Goal: Information Seeking & Learning: Learn about a topic

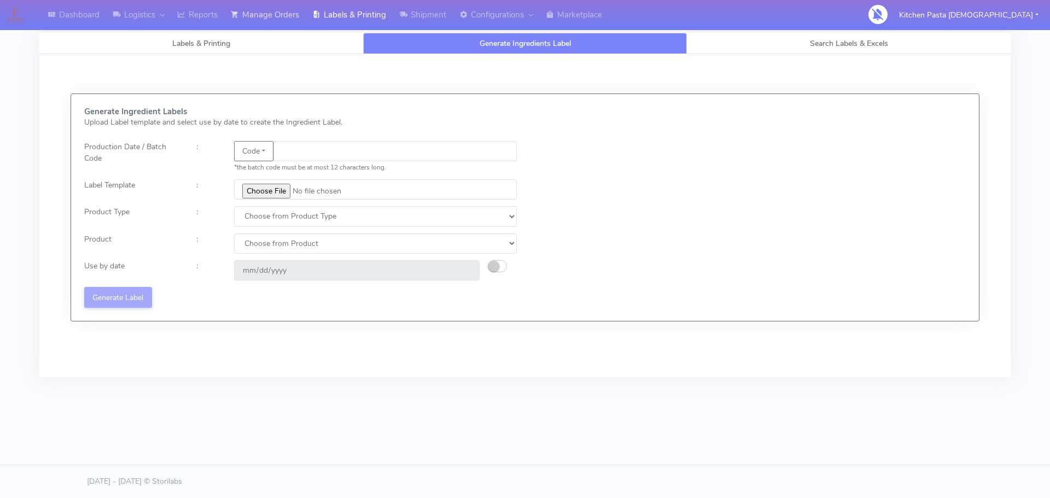
drag, startPoint x: 275, startPoint y: 14, endPoint x: 279, endPoint y: 17, distance: 5.6
click at [275, 14] on link "Manage Orders" at bounding box center [264, 15] width 81 height 30
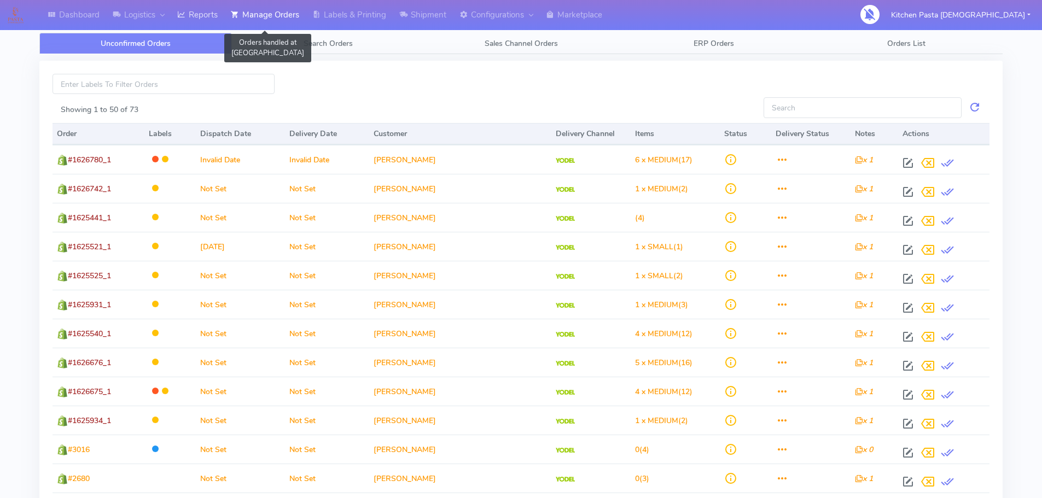
click at [214, 14] on link "Reports" at bounding box center [198, 15] width 54 height 30
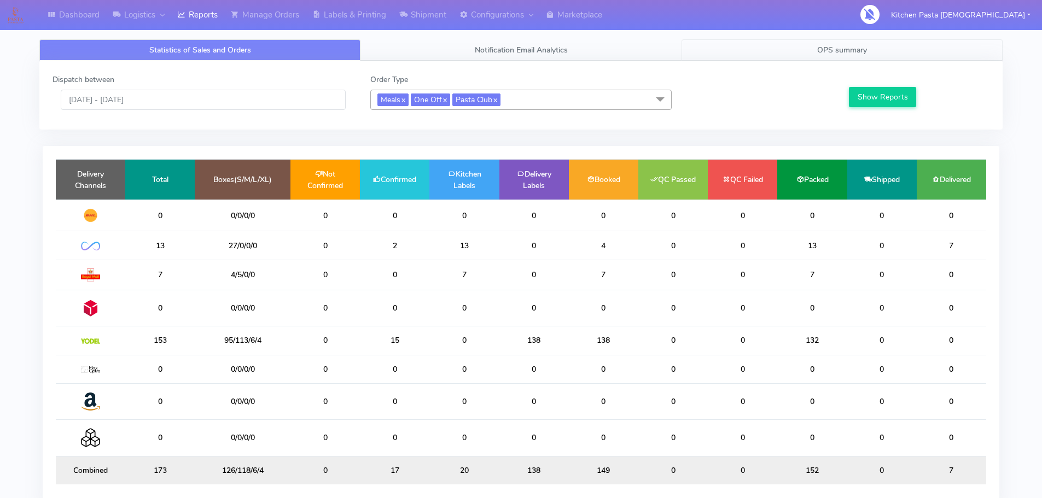
click at [814, 55] on link "OPS summary" at bounding box center [841, 49] width 321 height 21
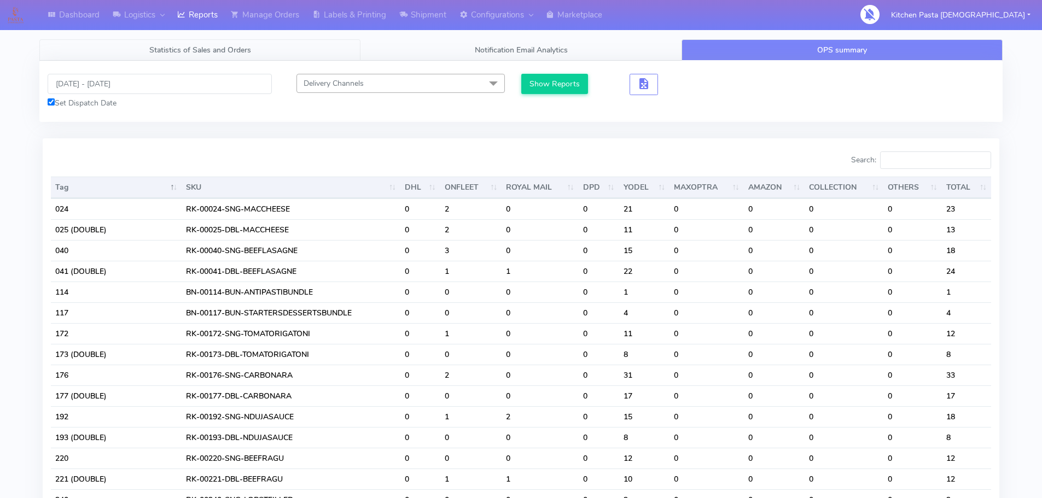
click at [218, 51] on span "Statistics of Sales and Orders" at bounding box center [200, 50] width 102 height 10
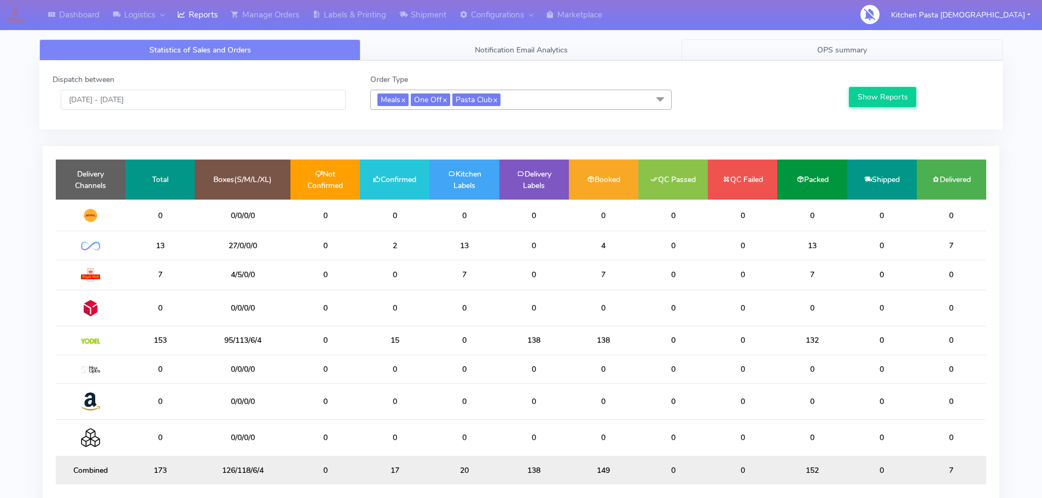
click at [806, 55] on link "OPS summary" at bounding box center [841, 49] width 321 height 21
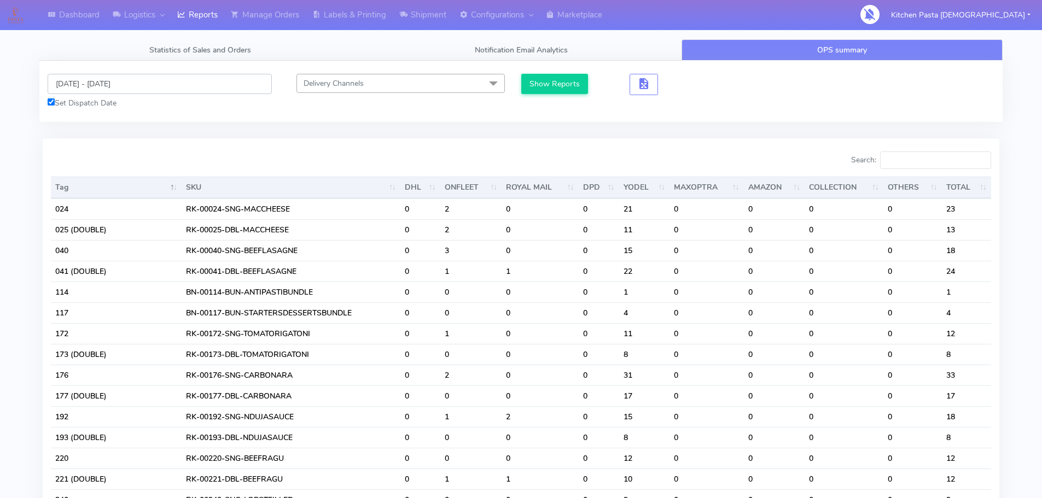
drag, startPoint x: 153, startPoint y: 88, endPoint x: 113, endPoint y: 94, distance: 40.9
click at [153, 88] on input "[DATE] - [DATE]" at bounding box center [160, 84] width 224 height 20
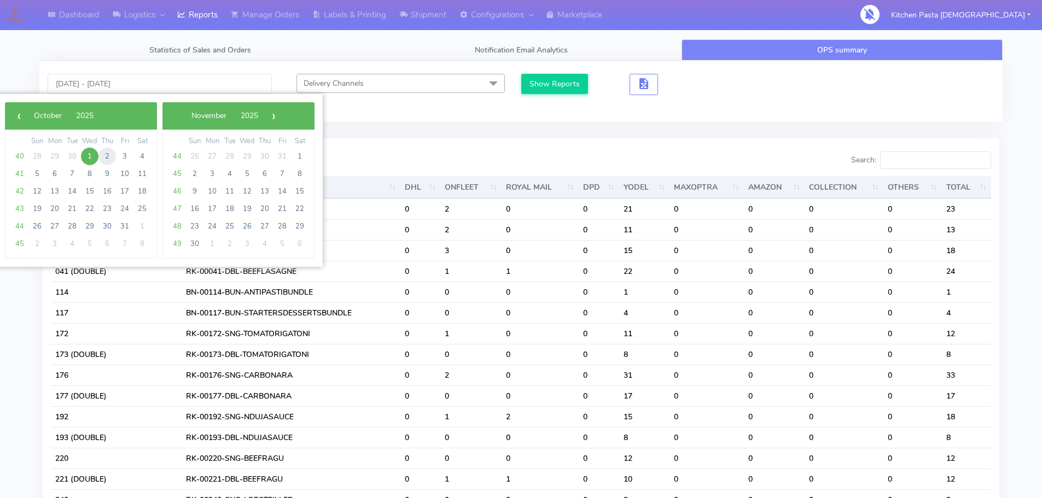
click at [106, 159] on span "2" at bounding box center [107, 157] width 18 height 18
type input "02/10/2025 - 02/10/2025"
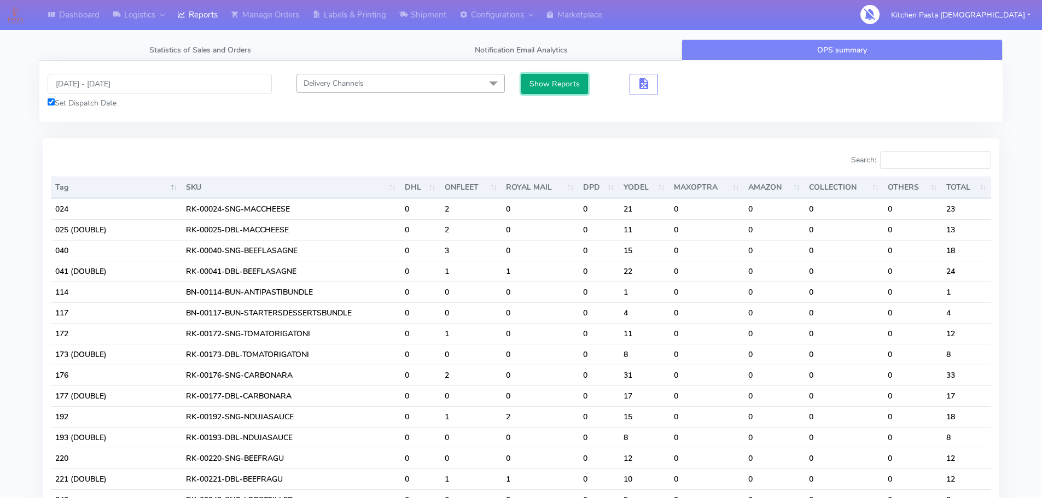
click at [543, 90] on button "Show Reports" at bounding box center [554, 84] width 67 height 20
click at [917, 159] on input "Search:" at bounding box center [935, 160] width 111 height 18
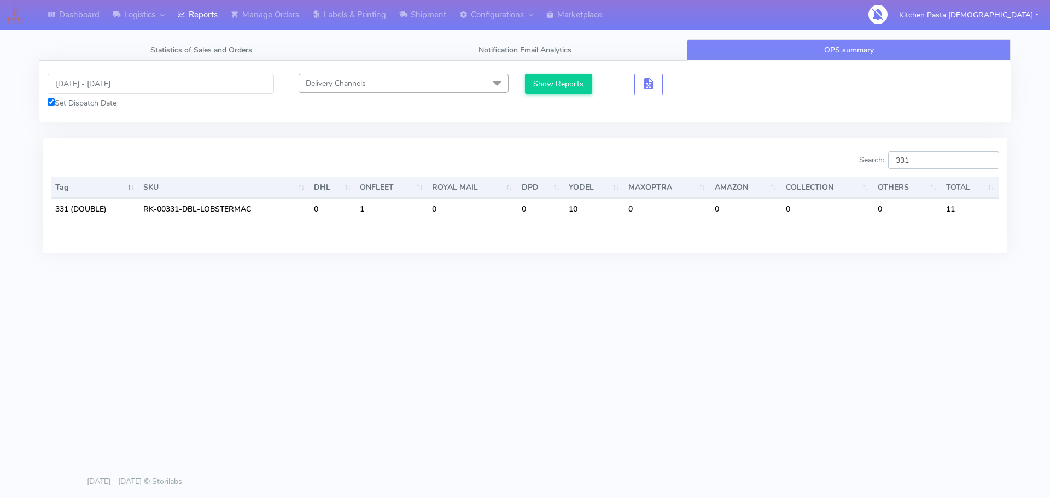
type input "331"
click at [93, 92] on input "02/10/2025 - 02/10/2025" at bounding box center [161, 84] width 226 height 20
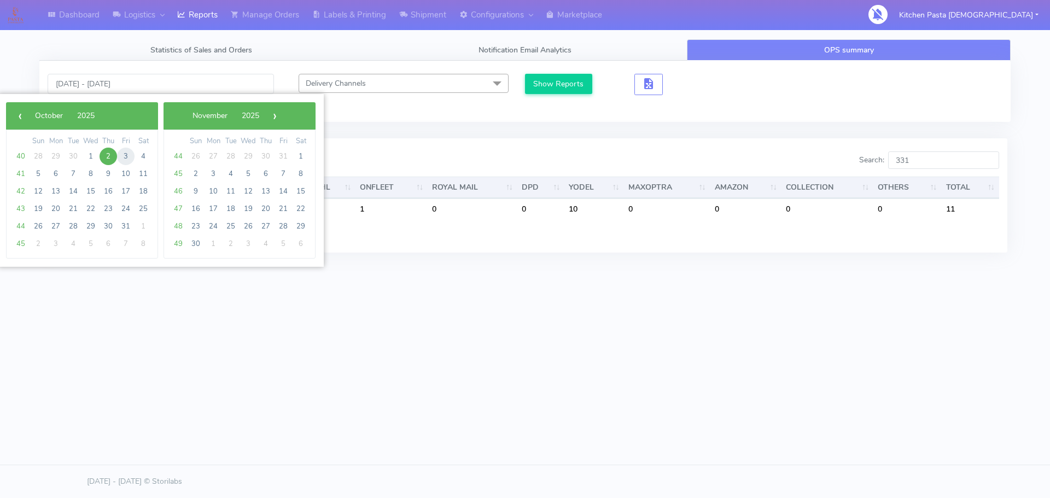
click at [129, 156] on span "3" at bounding box center [126, 157] width 18 height 18
type input "03/10/2025 - 03/10/2025"
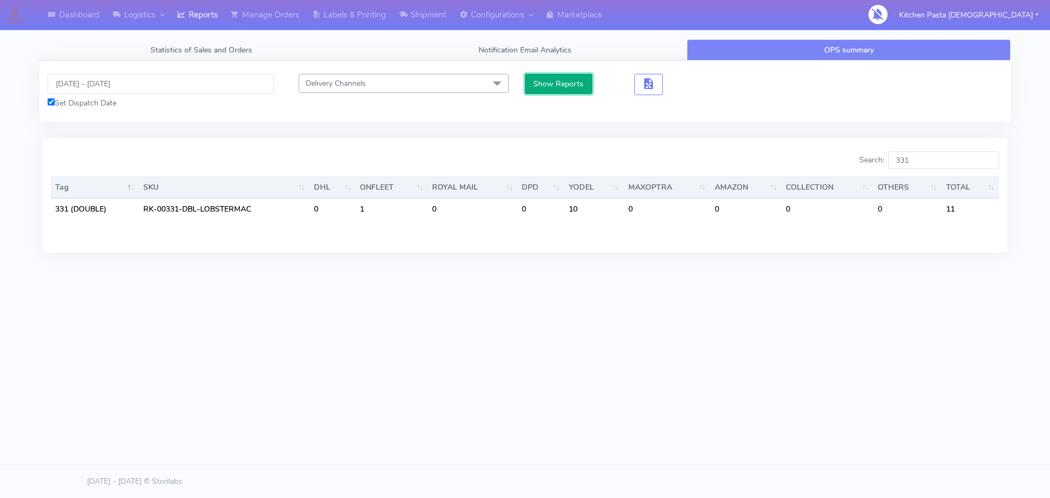
click at [535, 79] on button "Show Reports" at bounding box center [558, 84] width 67 height 20
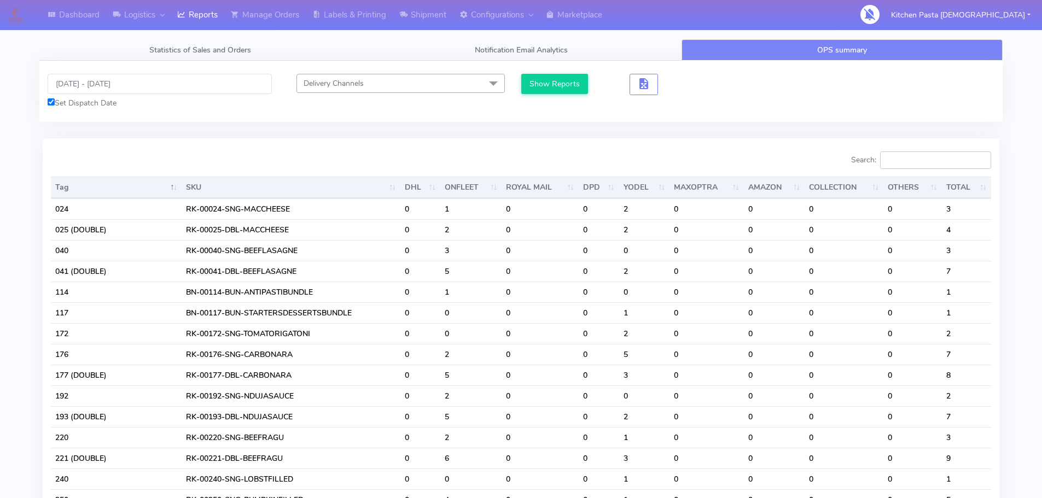
click at [911, 157] on input "Search:" at bounding box center [935, 160] width 111 height 18
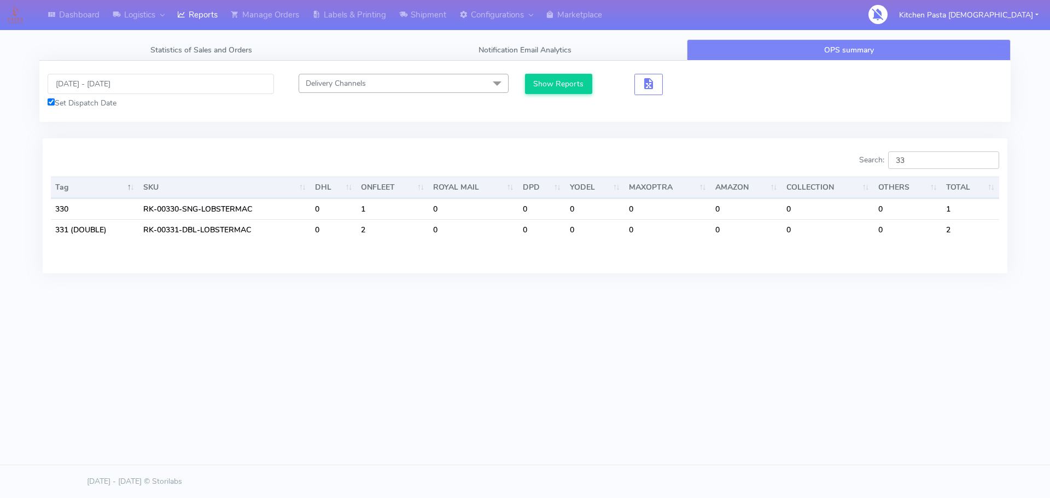
type input "3"
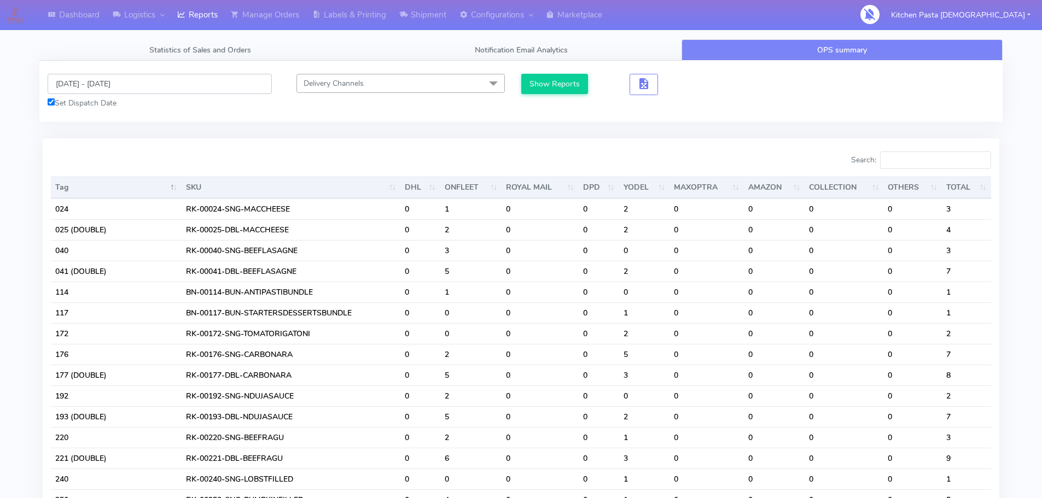
click at [132, 90] on input "03/10/2025 - 03/10/2025" at bounding box center [160, 84] width 224 height 20
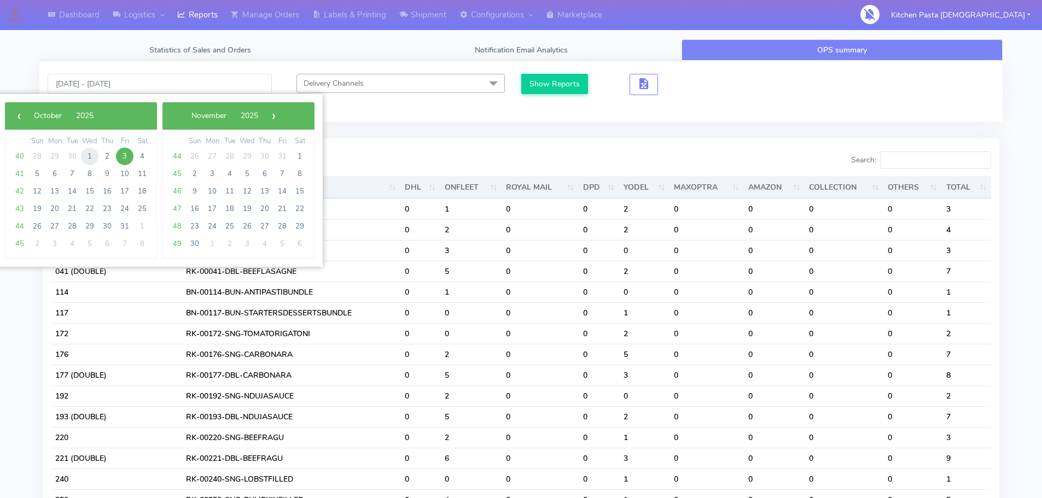
drag, startPoint x: 115, startPoint y: 169, endPoint x: 91, endPoint y: 159, distance: 26.0
click at [91, 159] on span "1" at bounding box center [90, 157] width 18 height 18
click at [110, 156] on span "2" at bounding box center [107, 157] width 18 height 18
type input "01/10/2025 - 02/10/2025"
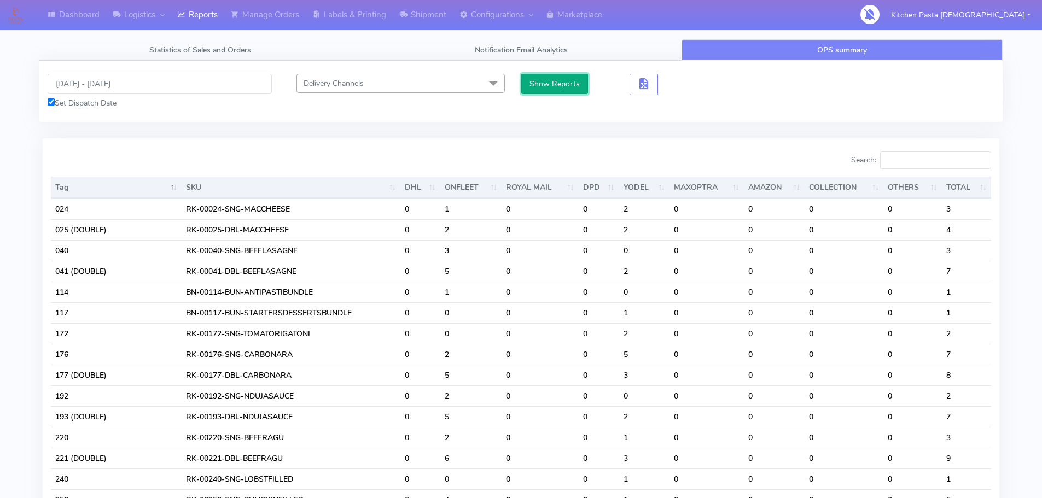
click at [542, 88] on button "Show Reports" at bounding box center [554, 84] width 67 height 20
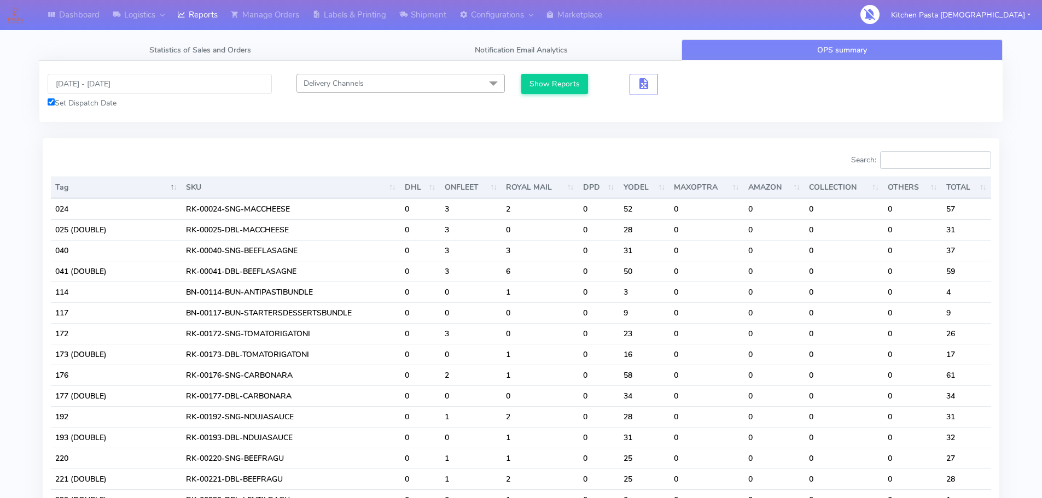
click at [903, 165] on input "Search:" at bounding box center [935, 160] width 111 height 18
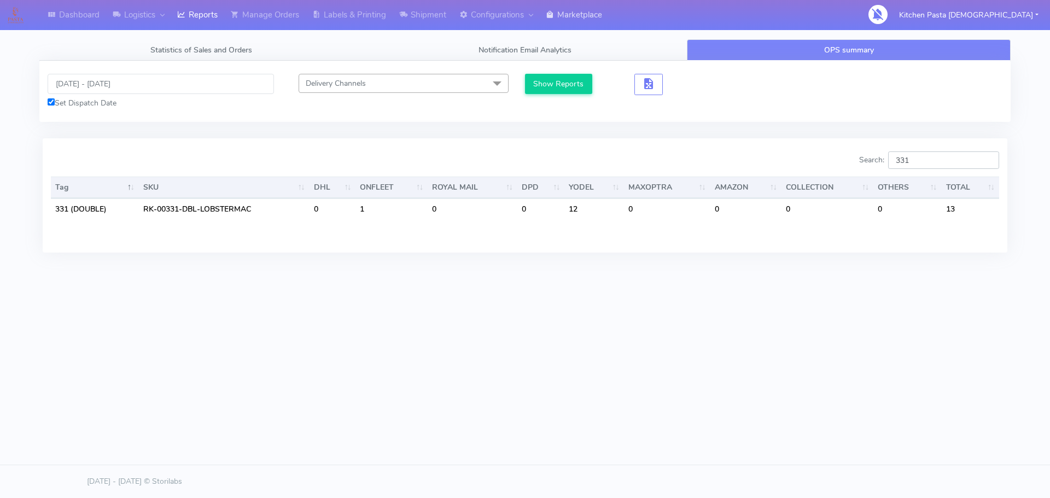
type input "331"
drag, startPoint x: 105, startPoint y: 79, endPoint x: 105, endPoint y: 91, distance: 12.0
click at [105, 79] on input "01/10/2025 - 02/10/2025" at bounding box center [161, 84] width 226 height 20
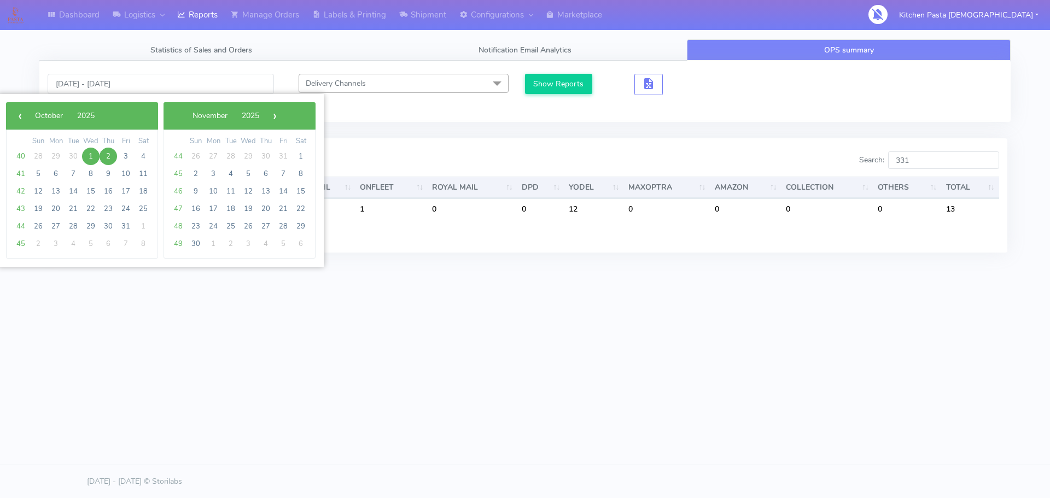
click at [111, 158] on span "2" at bounding box center [109, 157] width 18 height 18
type input "02/10/2025 - 02/10/2025"
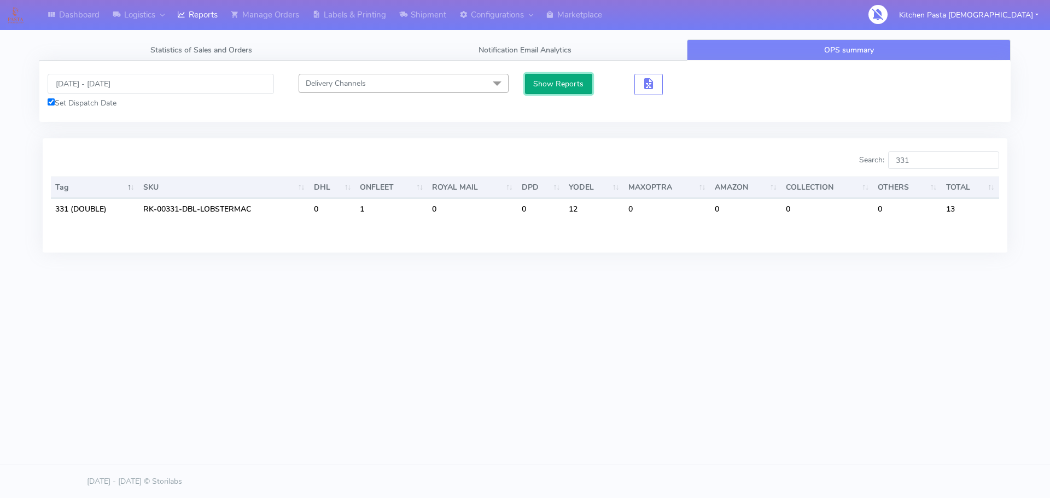
click at [546, 88] on button "Show Reports" at bounding box center [558, 84] width 67 height 20
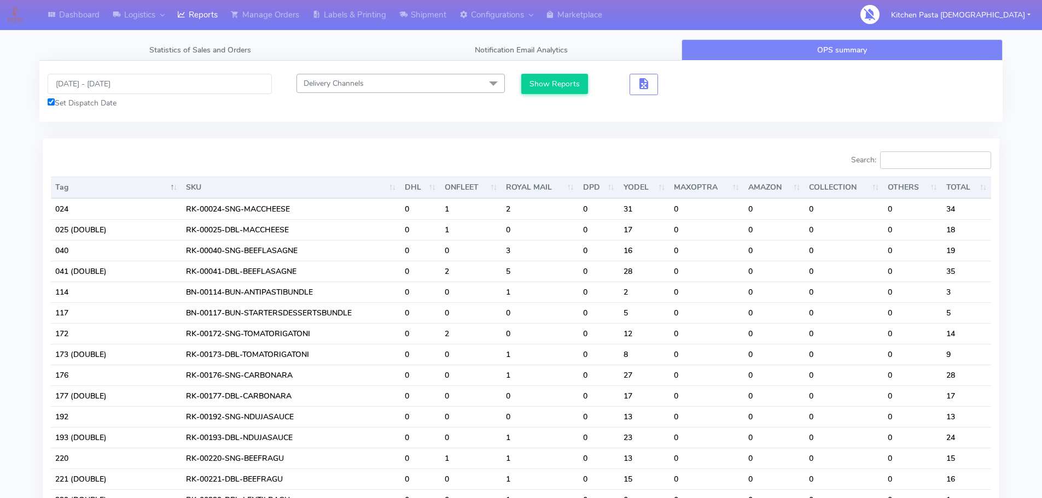
click at [905, 159] on input "Search:" at bounding box center [935, 160] width 111 height 18
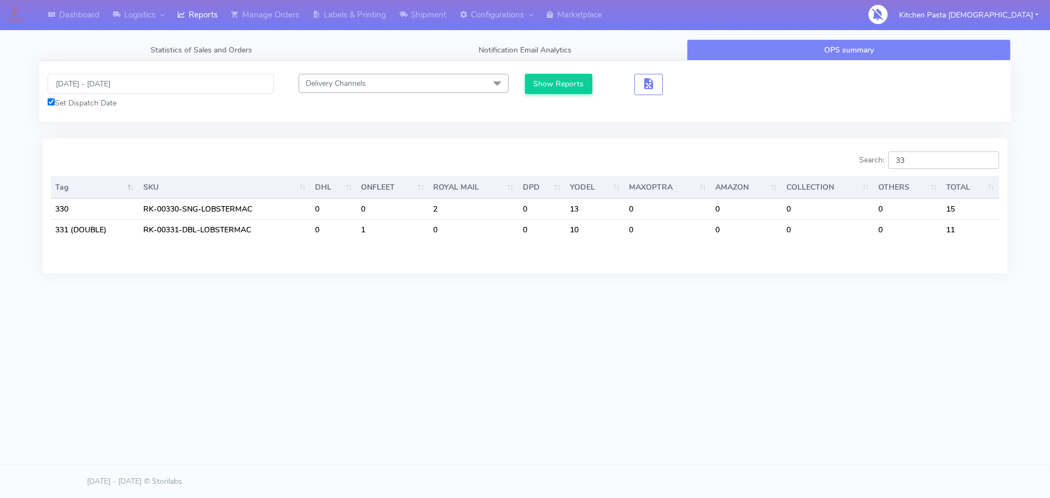
type input "331"
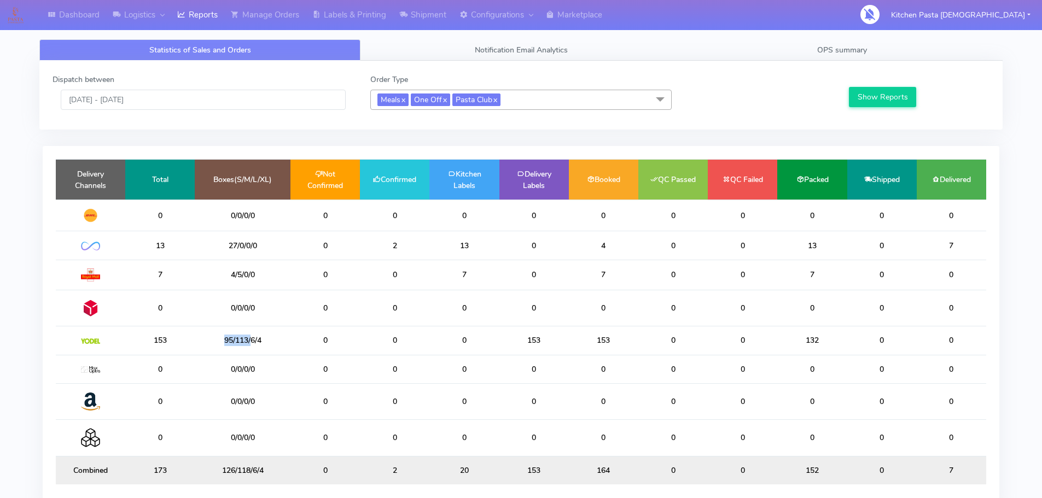
drag, startPoint x: 250, startPoint y: 336, endPoint x: 209, endPoint y: 339, distance: 41.1
click at [209, 339] on td "95/113/6/4" at bounding box center [243, 340] width 96 height 28
click at [291, 347] on td "0" at bounding box center [324, 340] width 69 height 28
click at [103, 15] on link "Dashboard" at bounding box center [73, 15] width 65 height 30
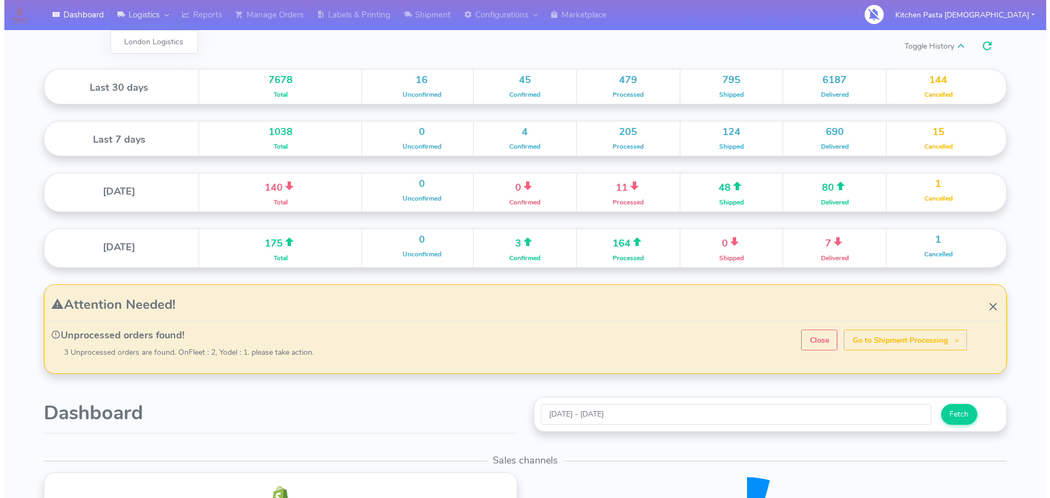
scroll to position [194, 481]
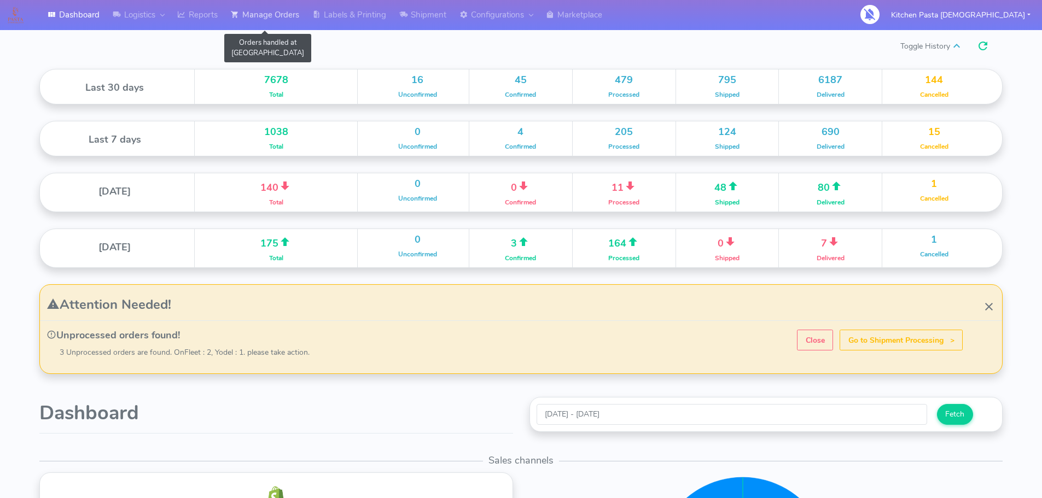
click at [255, 9] on link "Manage Orders" at bounding box center [264, 15] width 81 height 30
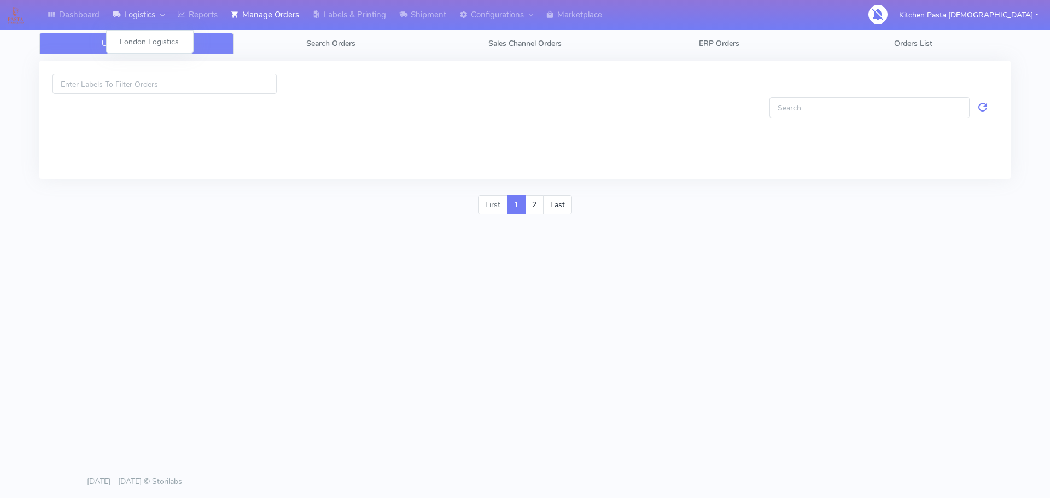
click at [164, 17] on div at bounding box center [159, 15] width 9 height 13
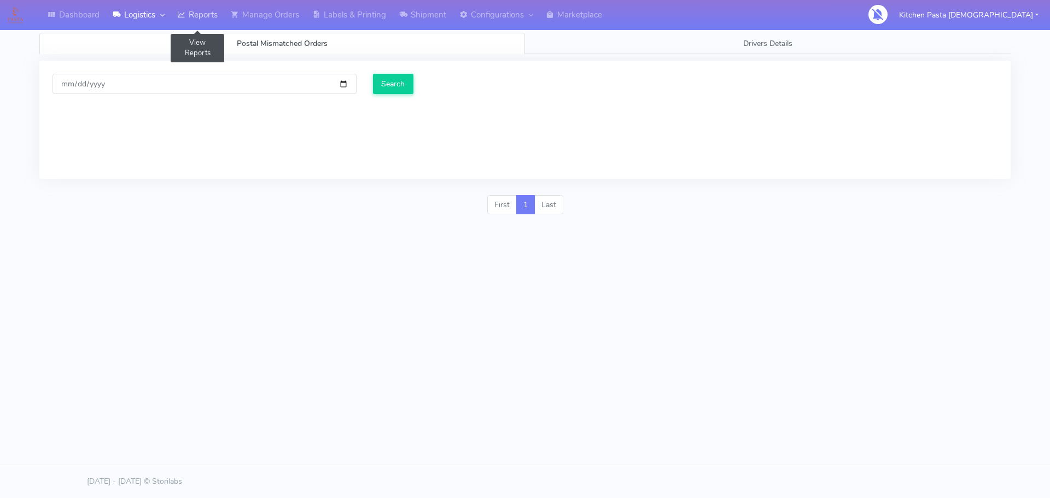
click at [199, 8] on link "Reports" at bounding box center [198, 15] width 54 height 30
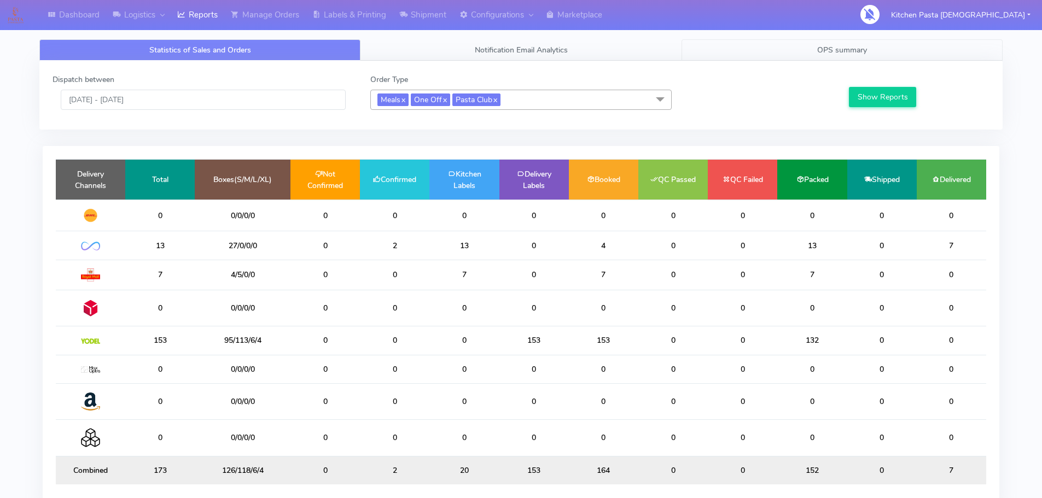
click at [845, 40] on link "OPS summary" at bounding box center [841, 49] width 321 height 21
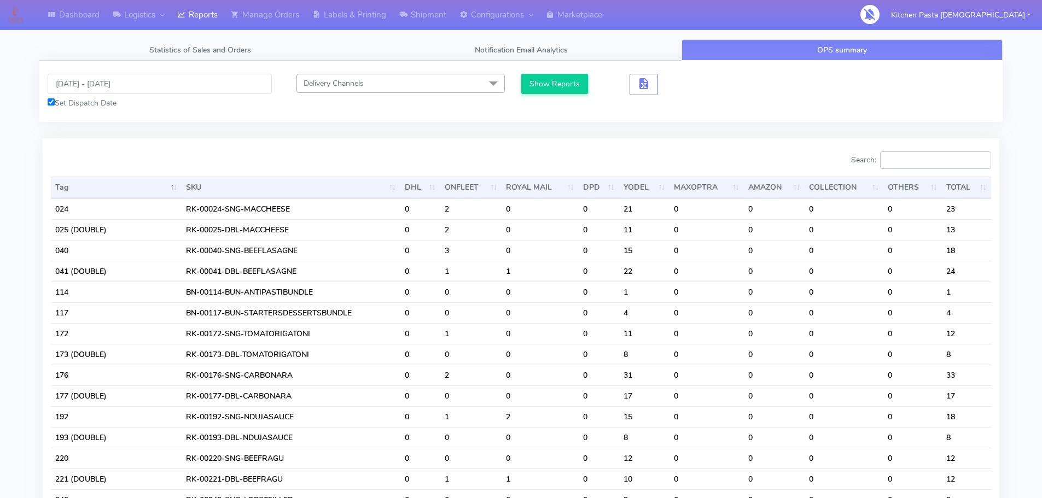
click at [922, 160] on input "Search:" at bounding box center [935, 160] width 111 height 18
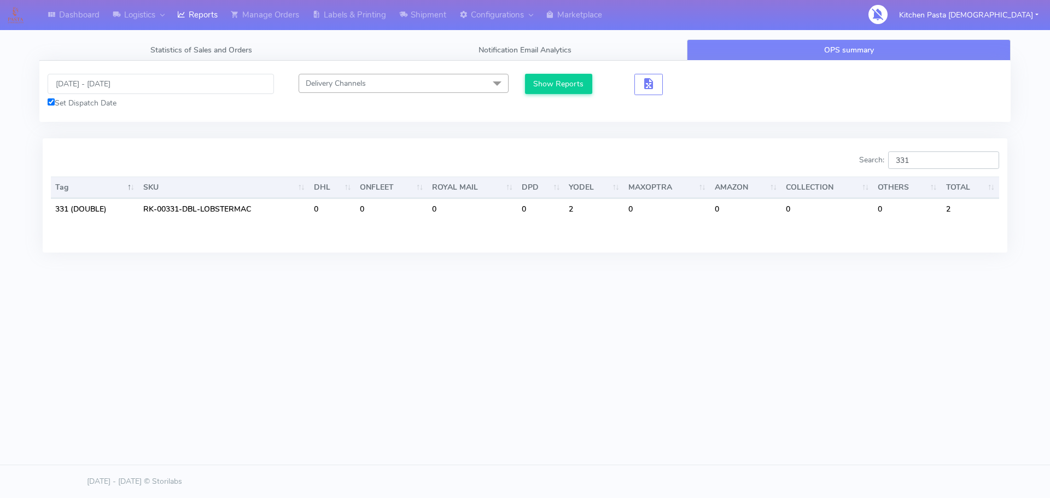
type input "331"
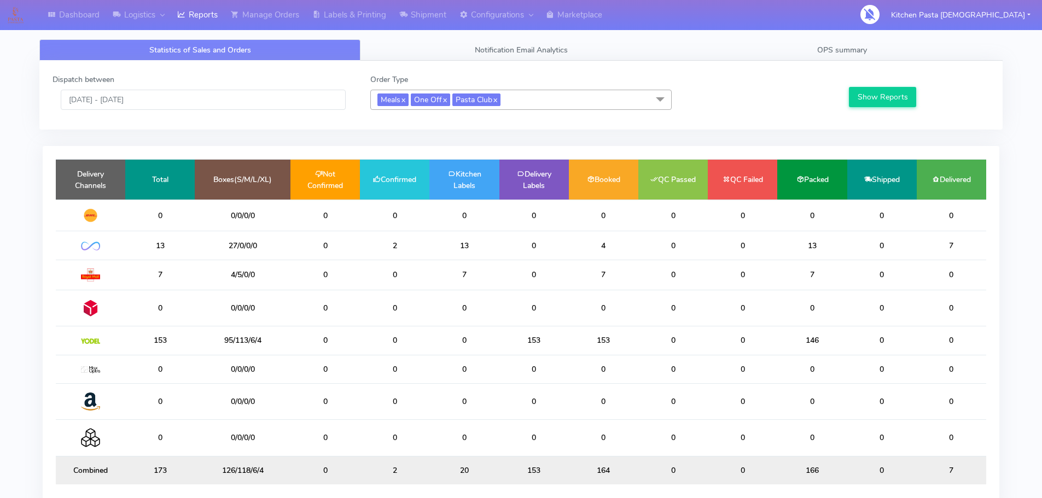
drag, startPoint x: 511, startPoint y: 124, endPoint x: 520, endPoint y: 96, distance: 29.1
click at [511, 120] on div "Dispatch between [DATE] - [DATE] Order Type Meals x One Off x Pasta Club x Sele…" at bounding box center [520, 95] width 963 height 69
click at [521, 92] on span "Meals x One Off x Pasta Club x" at bounding box center [520, 100] width 301 height 20
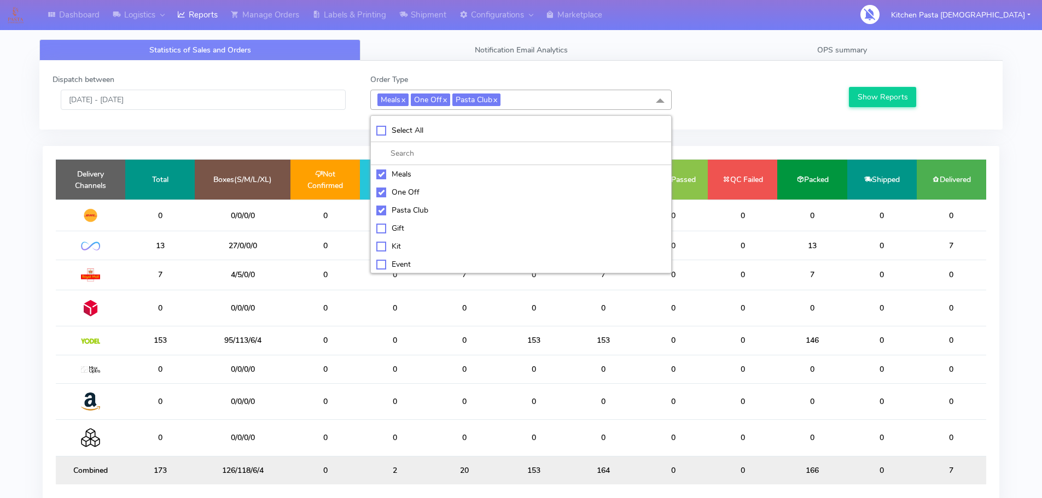
click at [475, 130] on div "Select All" at bounding box center [520, 130] width 289 height 11
checkbox input "true"
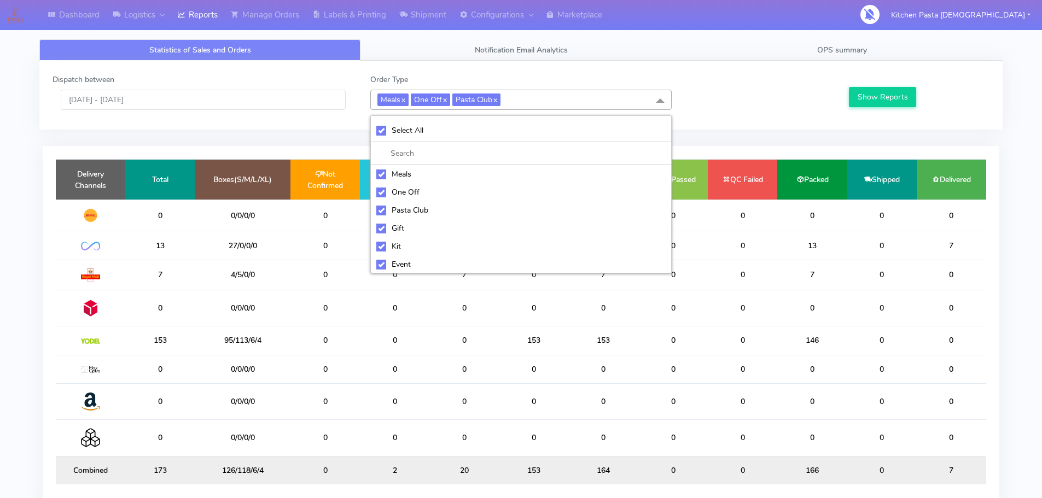
checkbox input "true"
click at [475, 130] on div "Select All" at bounding box center [520, 130] width 289 height 11
checkbox input "false"
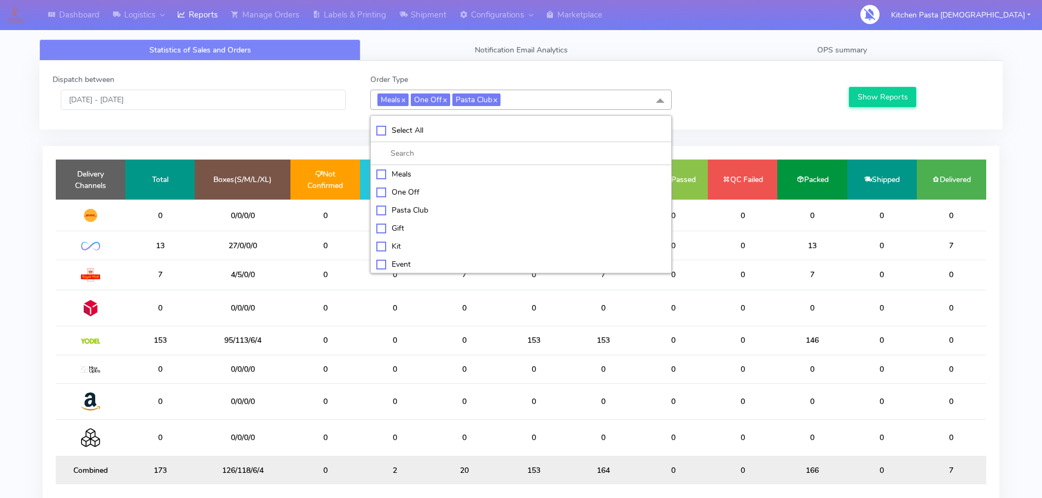
checkbox input "false"
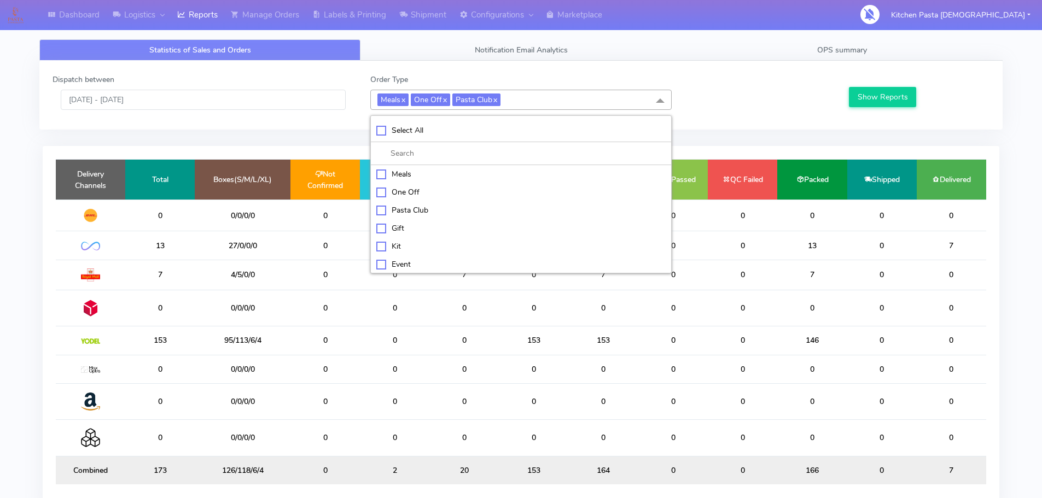
checkbox input "false"
click at [445, 247] on div "Kit" at bounding box center [520, 245] width 289 height 11
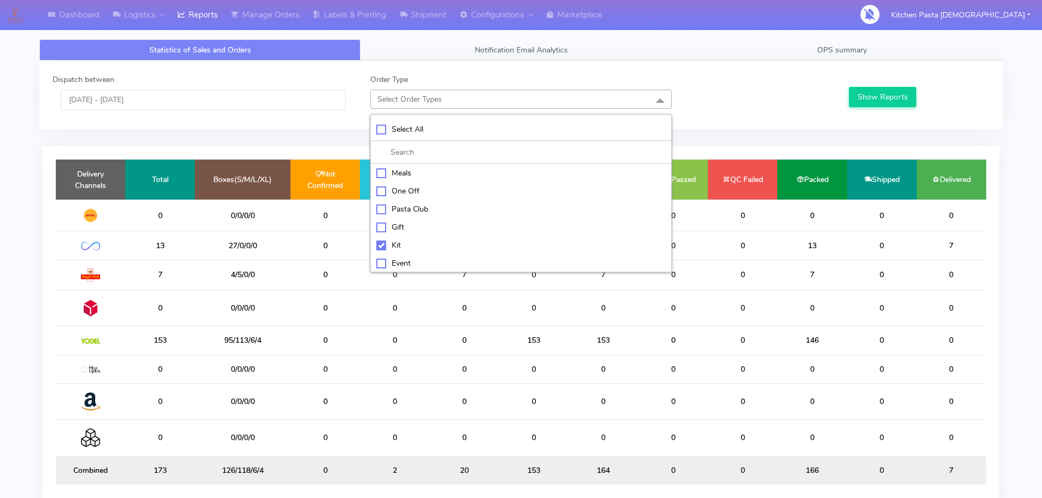
checkbox input "true"
click at [430, 266] on div "ATAVI" at bounding box center [520, 263] width 289 height 11
checkbox input "true"
click at [888, 96] on button "Show Reports" at bounding box center [882, 97] width 67 height 20
